Goal: Check status: Check status

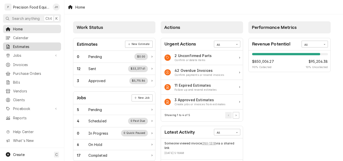
scroll to position [190, 0]
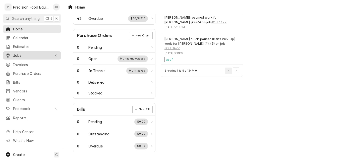
click at [19, 55] on span "Jobs" at bounding box center [32, 55] width 38 height 5
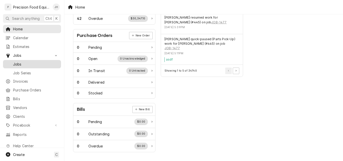
click at [26, 61] on div "Jobs" at bounding box center [32, 64] width 56 height 6
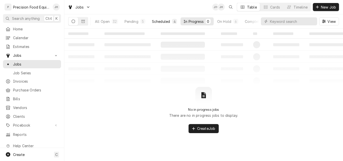
click at [169, 21] on div "Scheduled" at bounding box center [161, 21] width 18 height 5
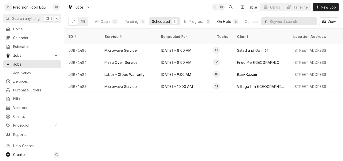
click at [230, 21] on div "On Hold" at bounding box center [224, 21] width 14 height 5
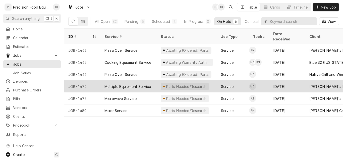
click at [149, 83] on div "Multiple Equipment Service" at bounding box center [129, 86] width 56 height 12
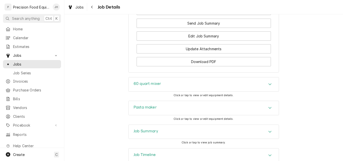
scroll to position [592, 0]
